Goal: Book appointment/travel/reservation

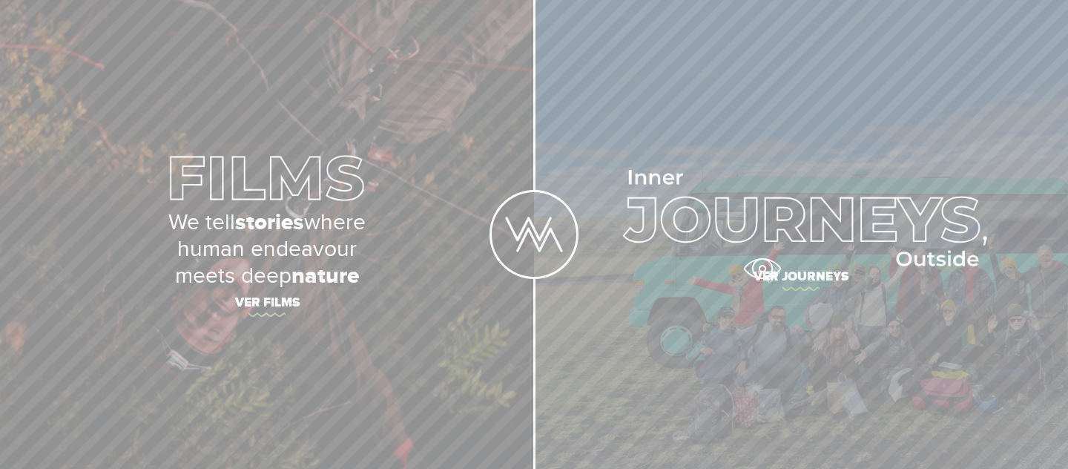
click at [762, 269] on span "Ver journeys" at bounding box center [801, 278] width 519 height 31
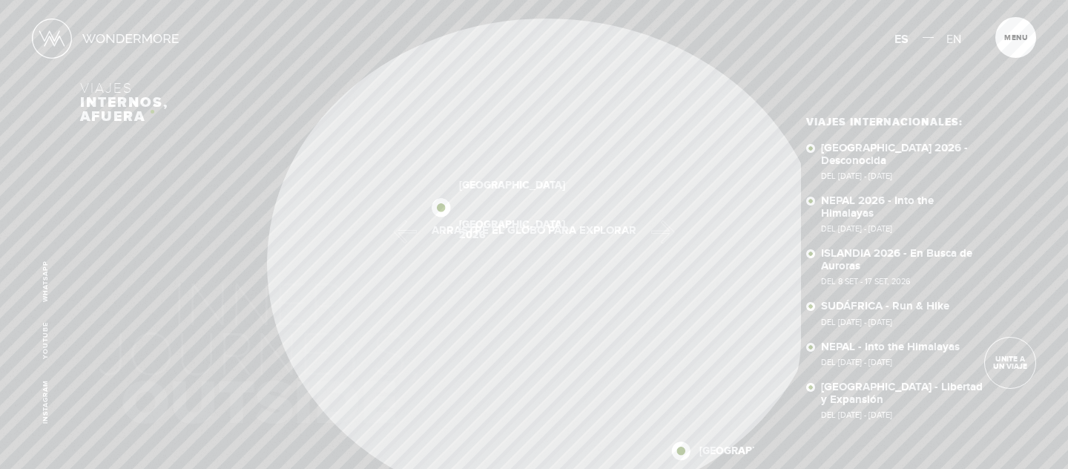
click at [152, 111] on div "Viajes internos, afuera [GEOGRAPHIC_DATA] 2026 [GEOGRAPHIC_DATA] 2026 [GEOGRAPH…" at bounding box center [534, 243] width 908 height 487
click at [447, 337] on div "Viajes internos, afuera [GEOGRAPHIC_DATA] 2026 [GEOGRAPHIC_DATA] 2026 [GEOGRAPH…" at bounding box center [534, 243] width 908 height 487
click at [498, 0] on div "Inicio Viajes Internacionales Sobre Wondermore Viajes Pasados Viajes a la Medid…" at bounding box center [534, 0] width 1068 height 0
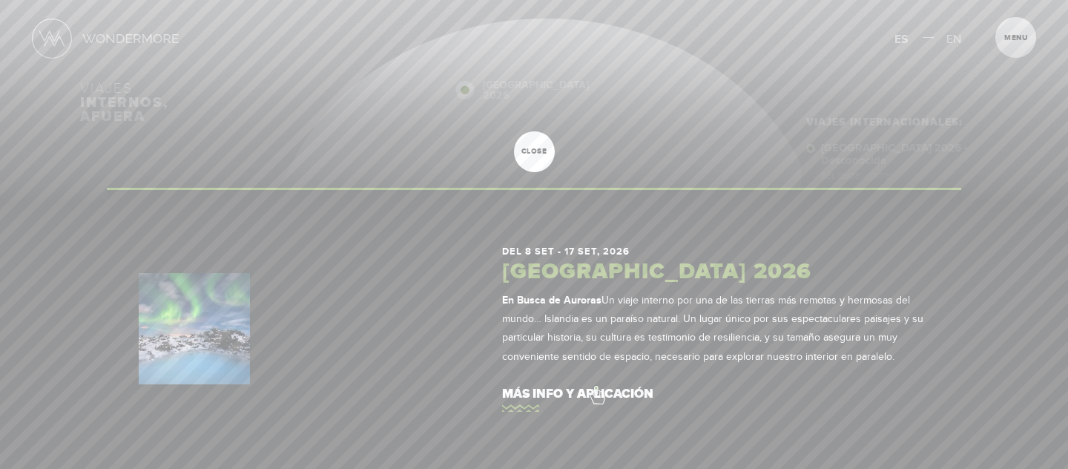
click at [597, 387] on link "más info y aplicación" at bounding box center [715, 394] width 427 height 42
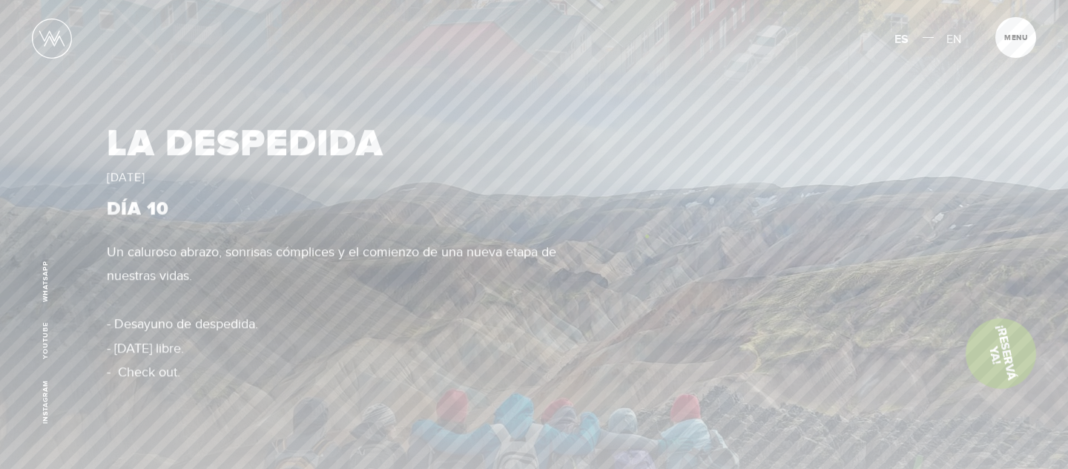
scroll to position [5814, 0]
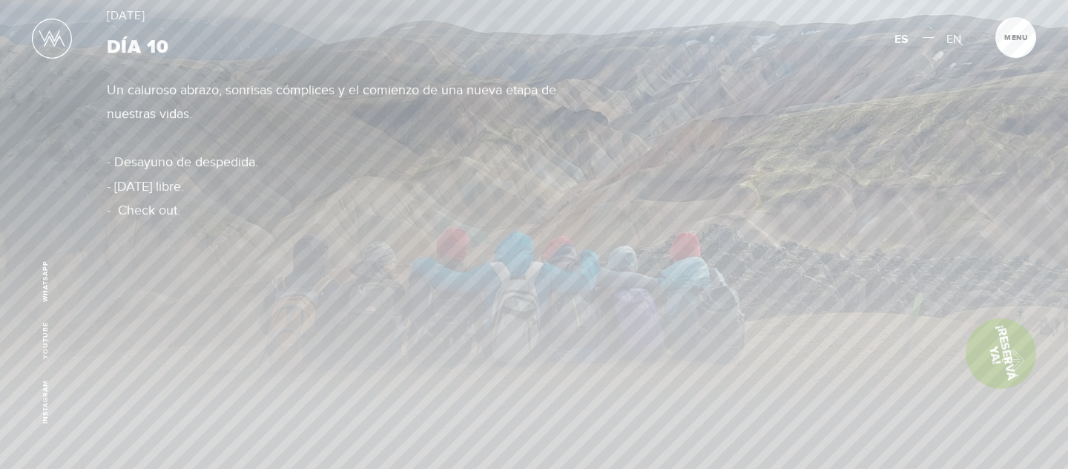
click at [1006, 357] on link "¡Reservá Ya!" at bounding box center [1000, 353] width 83 height 83
